Goal: Task Accomplishment & Management: Use online tool/utility

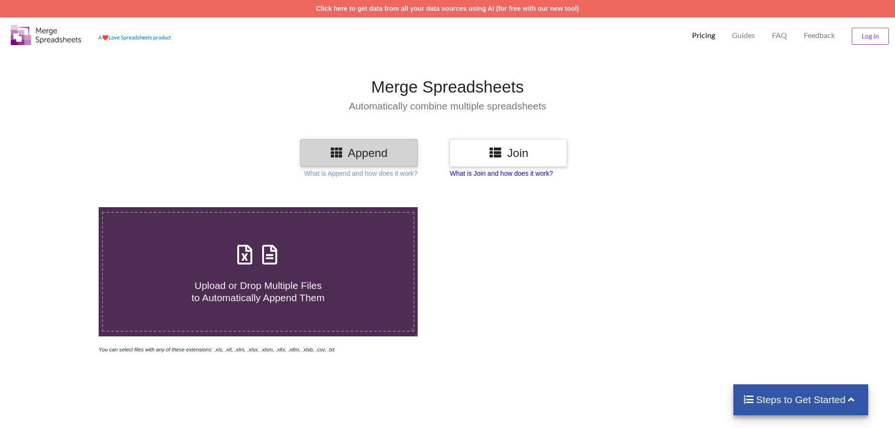
click at [417, 170] on p "What is Join and how does it work?" at bounding box center [360, 173] width 113 height 9
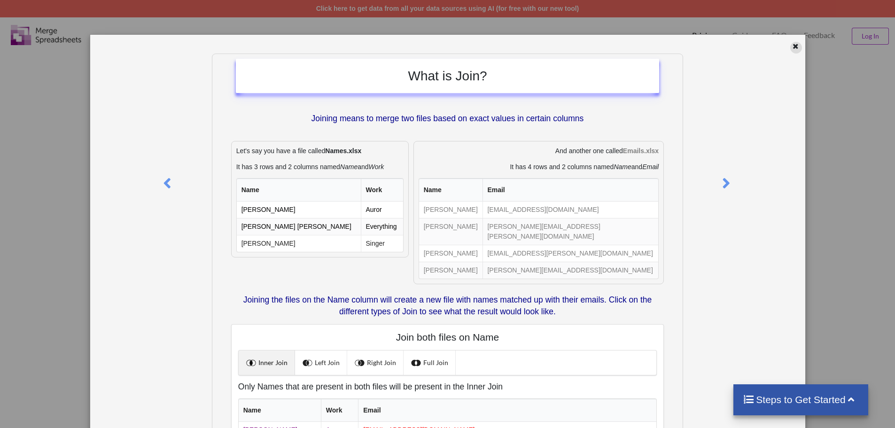
click at [791, 48] on icon at bounding box center [795, 45] width 8 height 7
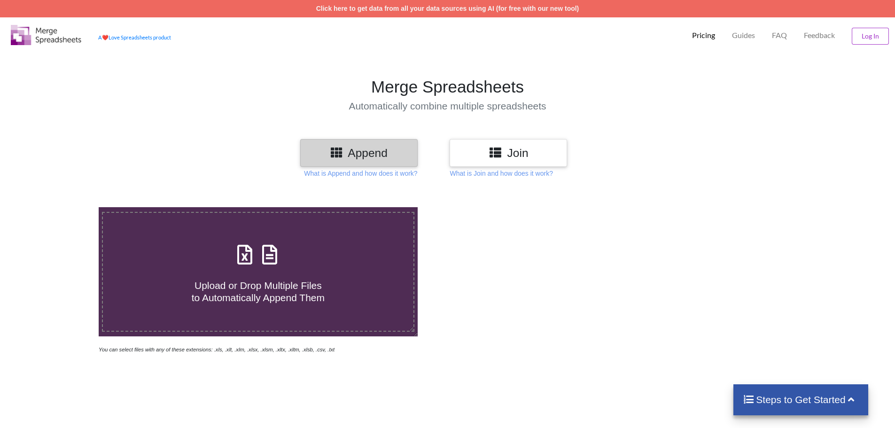
click at [497, 153] on icon at bounding box center [495, 152] width 14 height 12
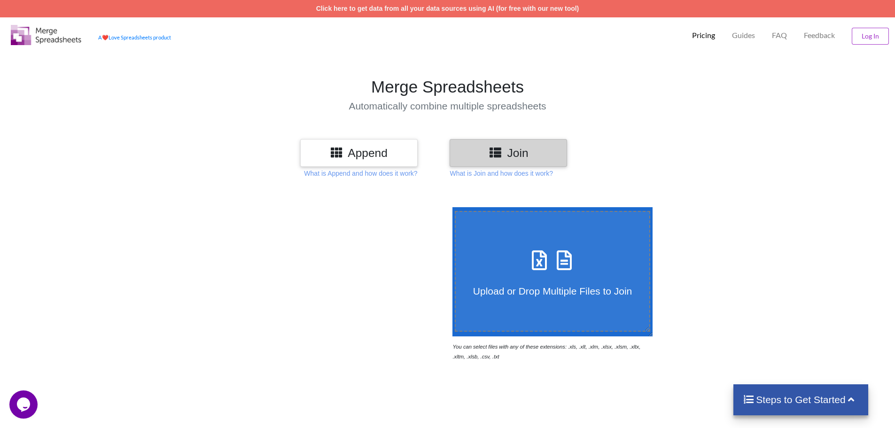
click at [552, 256] on icon at bounding box center [563, 256] width 23 height 20
click at [450, 207] on input "Upload or Drop Multiple Files to Join" at bounding box center [450, 207] width 0 height 0
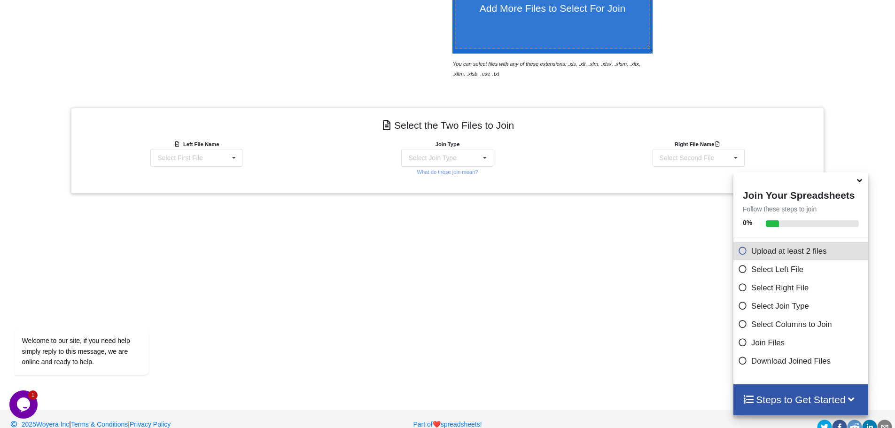
scroll to position [299, 0]
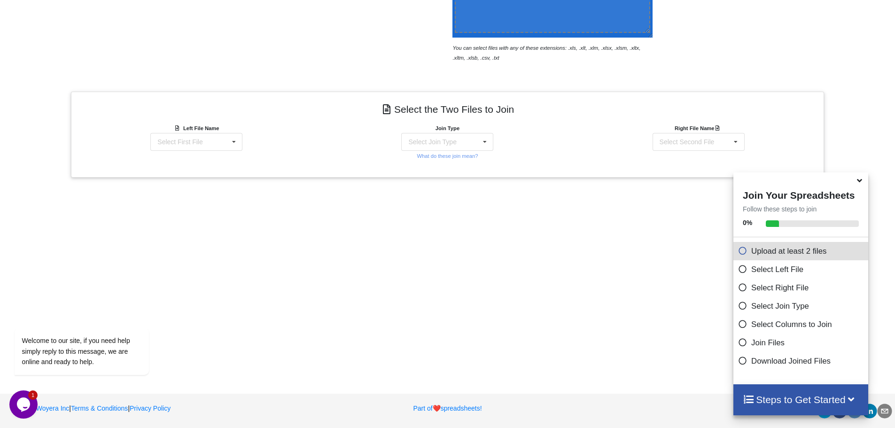
click at [177, 130] on icon at bounding box center [177, 126] width 6 height 5
click at [178, 136] on div "Select First File LISTE_MASTER_UTCC2025.xlsx : MASTER" at bounding box center [196, 142] width 92 height 18
click at [210, 164] on span "LISTE_MASTER_UTCC2025.xlsx : MASTER" at bounding box center [194, 169] width 103 height 14
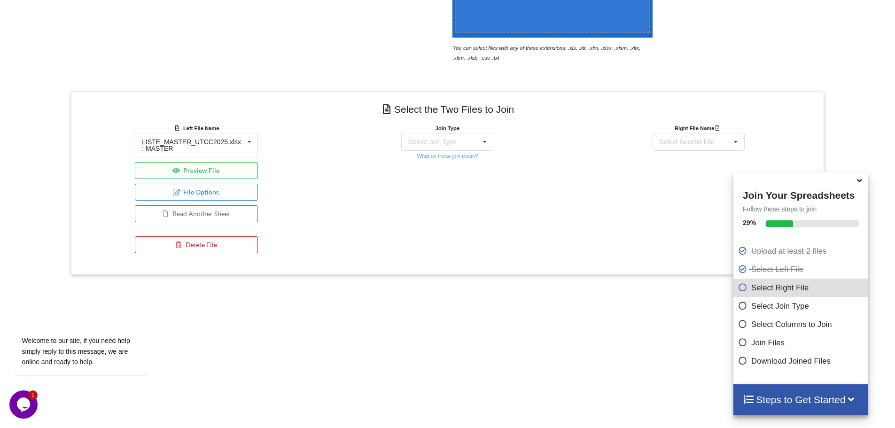
click at [721, 151] on div "Right File Name Select Second File LISTE_MASTER_UTCC2025.xlsx : MASTER" at bounding box center [698, 190] width 251 height 135
click at [713, 145] on div "Select Second File LISTE_MASTER_UTCC2025.xlsx : MASTER" at bounding box center [698, 142] width 92 height 18
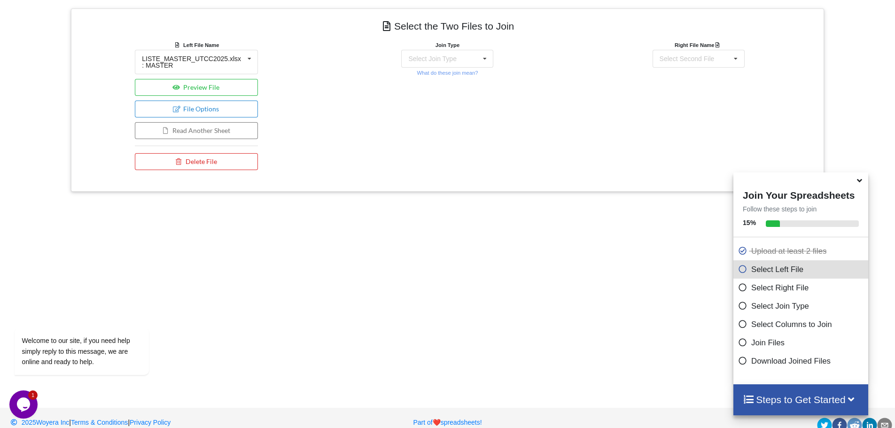
scroll to position [390, 0]
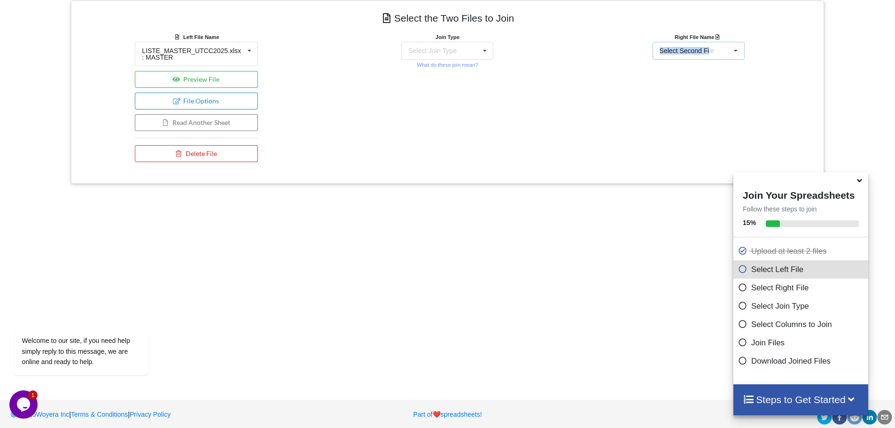
click at [706, 47] on div "Select Second File" at bounding box center [686, 50] width 55 height 7
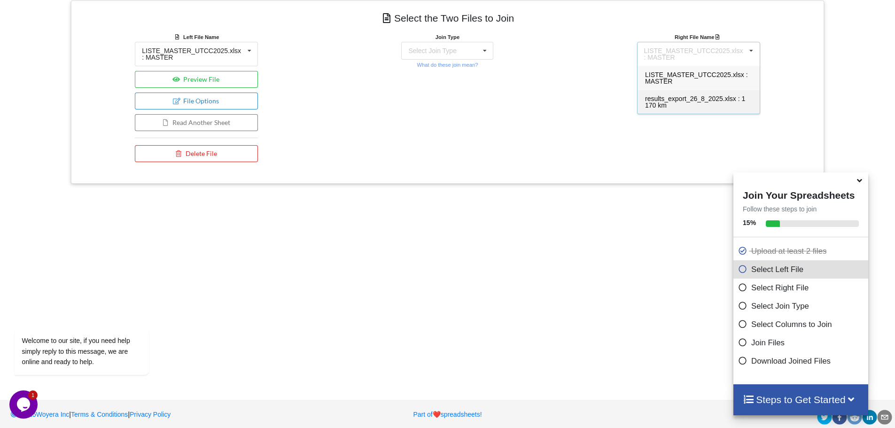
click at [682, 99] on span "results_export_26_8_2025.xlsx : 1 170 km" at bounding box center [695, 102] width 100 height 14
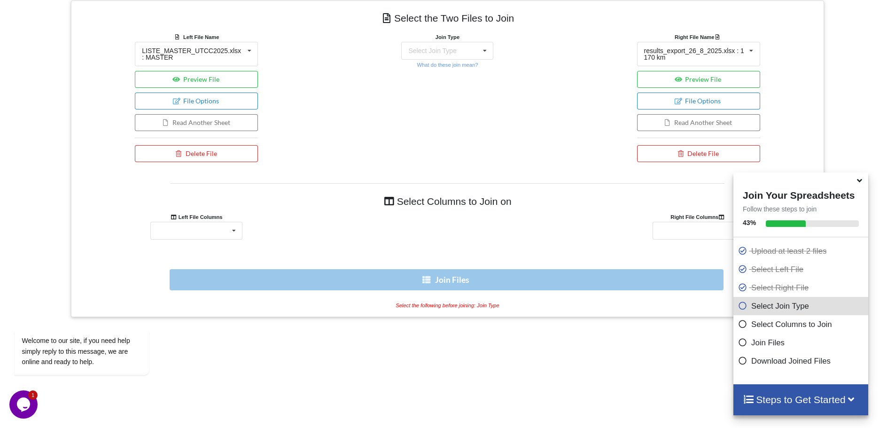
click at [207, 240] on div "Select Columns to Join on Left File Columns Right File Columns Epreuve Dossard …" at bounding box center [447, 246] width 739 height 127
click at [210, 238] on div "Epreuve Dossard Prenom Nom Sexe Naissance Equipe Courriel Chandail Medaille No.…" at bounding box center [196, 231] width 92 height 18
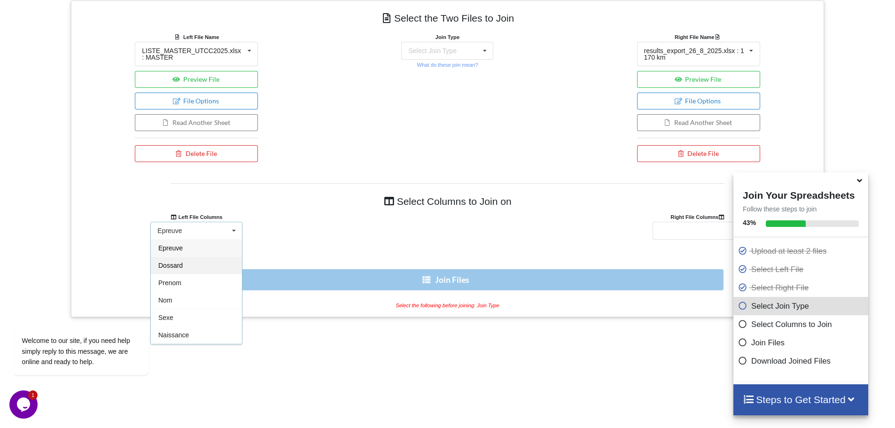
click at [198, 263] on div "Dossard" at bounding box center [196, 264] width 91 height 17
click at [690, 229] on div "Epreuve Rang(O) Dossard Prenom Nom Sexe Temps total" at bounding box center [698, 231] width 92 height 18
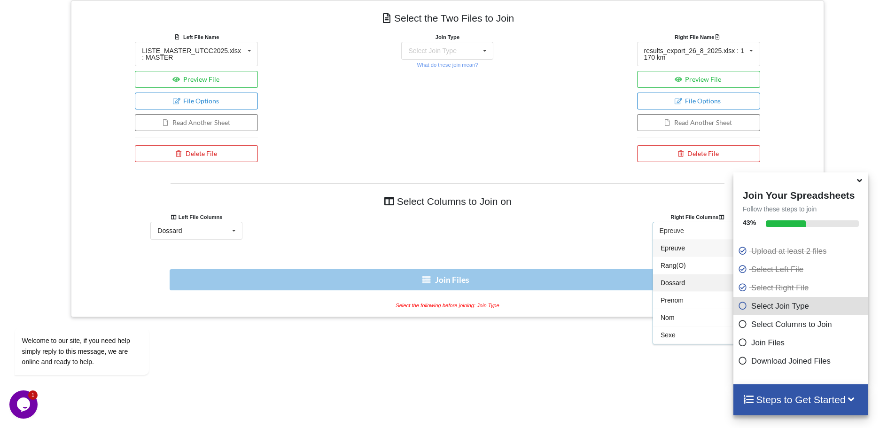
click at [690, 280] on div "Dossard" at bounding box center [698, 282] width 91 height 17
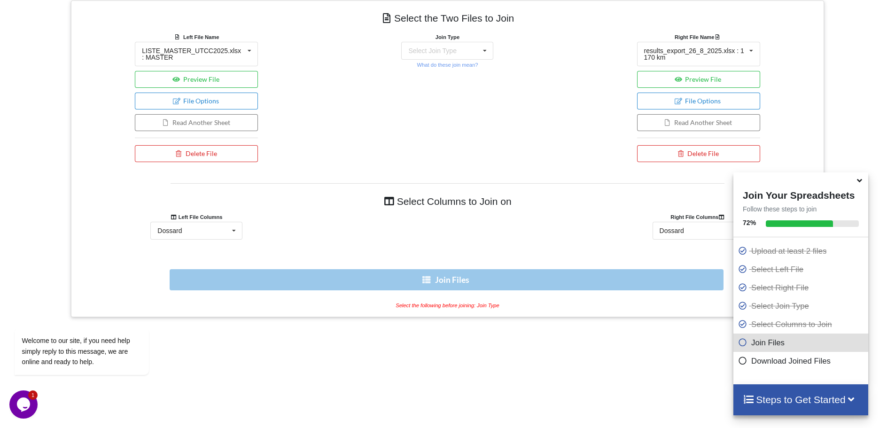
click at [860, 183] on icon at bounding box center [859, 179] width 10 height 8
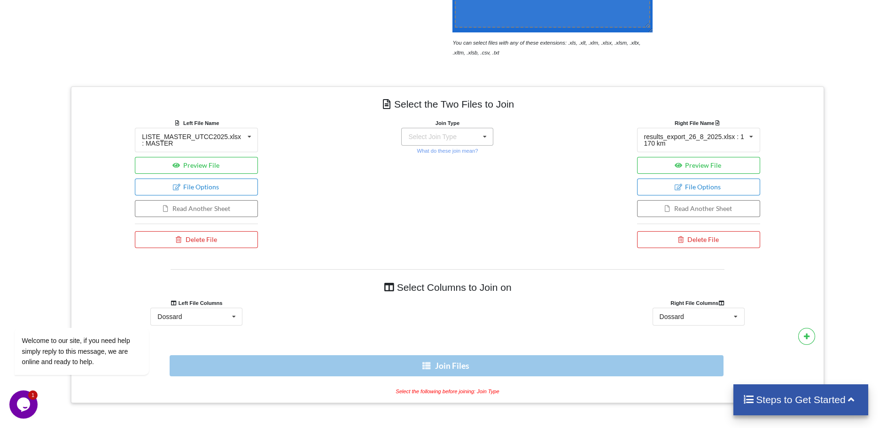
scroll to position [296, 0]
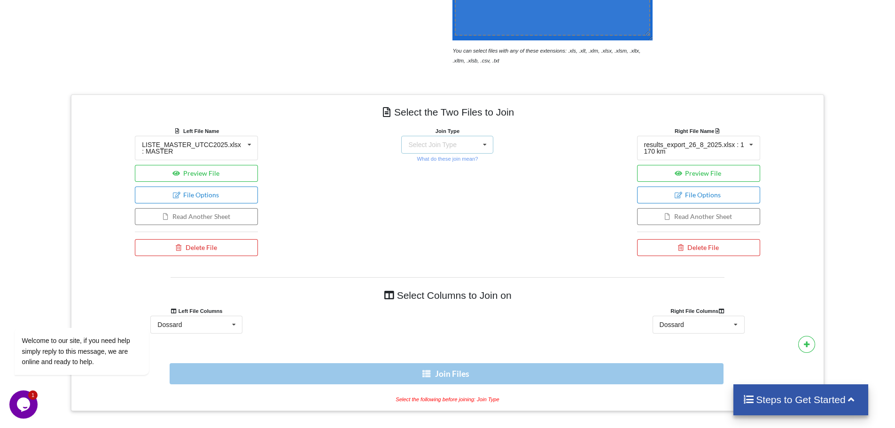
click at [451, 143] on div "Select Join Type" at bounding box center [432, 144] width 48 height 7
click at [458, 222] on div "FULL JOIN" at bounding box center [447, 232] width 91 height 21
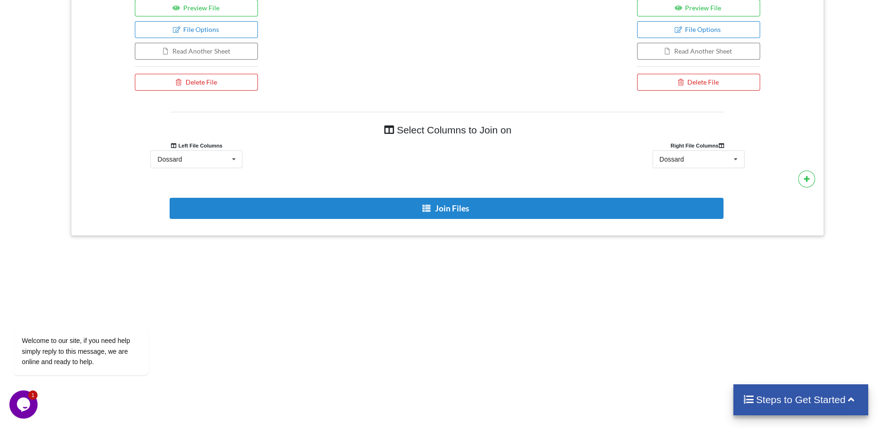
scroll to position [539, 0]
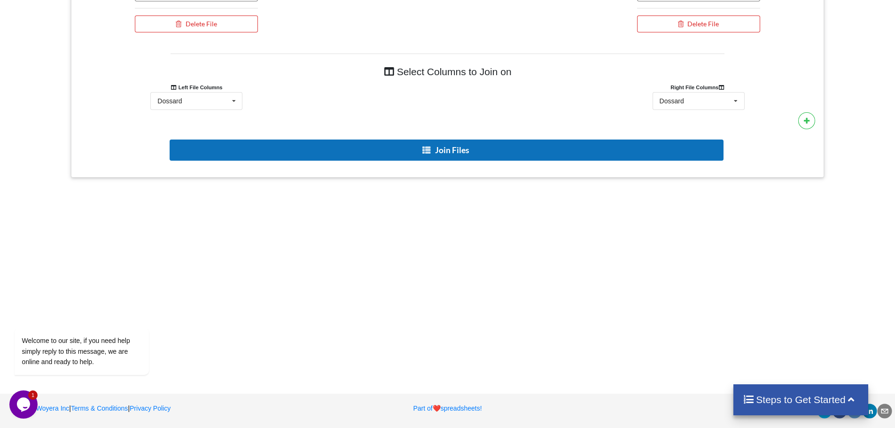
click at [463, 149] on button "Join Files" at bounding box center [447, 149] width 554 height 21
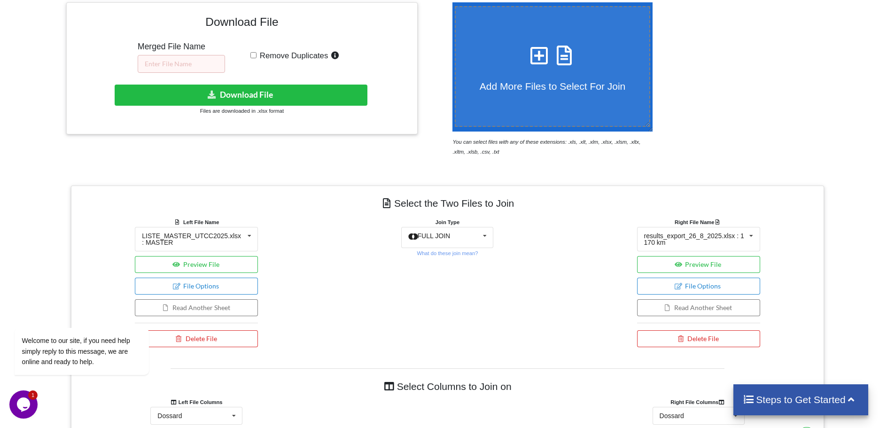
scroll to position [188, 0]
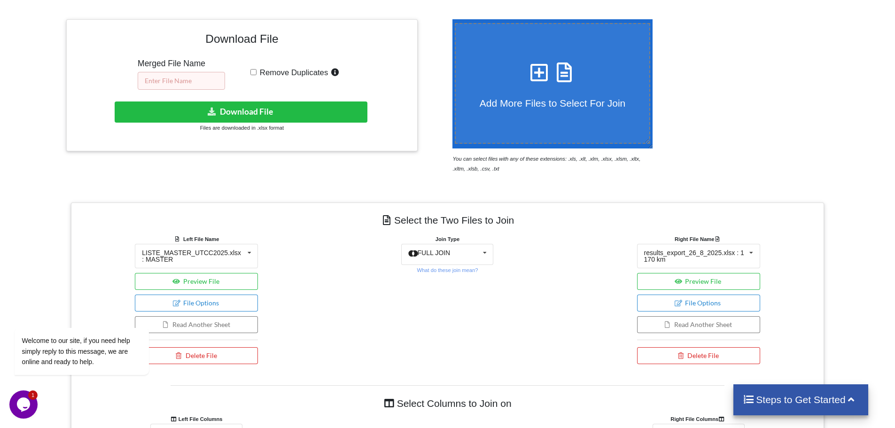
click at [200, 77] on input "text" at bounding box center [181, 81] width 87 height 18
type input "test UTCC"
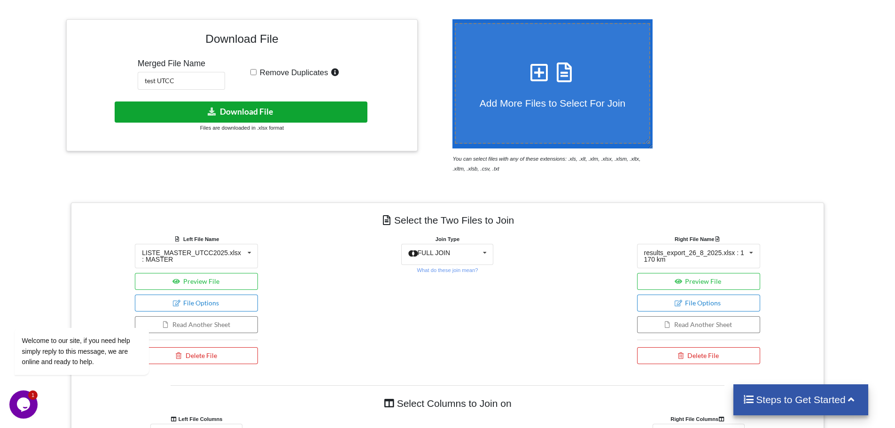
click at [260, 108] on button "Download File" at bounding box center [241, 111] width 253 height 21
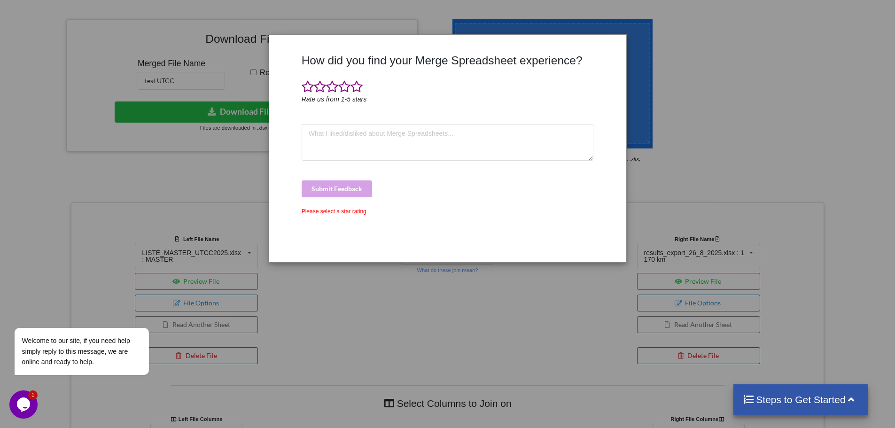
click at [676, 205] on div "How did you find your Merge Spreadsheet experience? Rate us from 1-5 stars Subm…" at bounding box center [447, 214] width 895 height 428
